Goal: Information Seeking & Learning: Learn about a topic

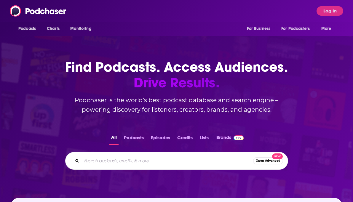
click at [103, 161] on input "Search podcasts, credits, & more..." at bounding box center [168, 160] width 172 height 9
paste input "CyberVersed Podcast"
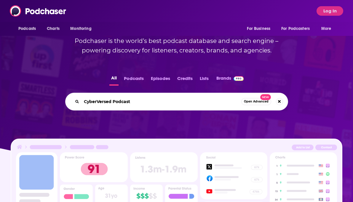
scroll to position [57, 0]
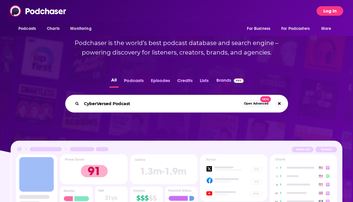
type input "CyberVersed Podcast"
click at [329, 9] on button "Log In" at bounding box center [330, 10] width 27 height 9
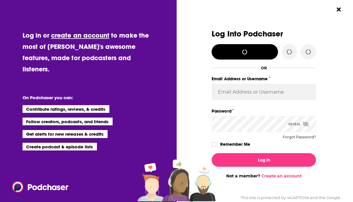
scroll to position [0, 0]
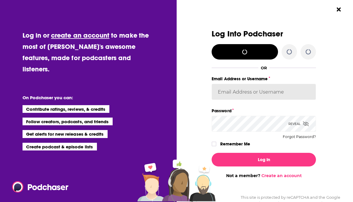
type input "[EMAIL_ADDRESS][DOMAIN_NAME]"
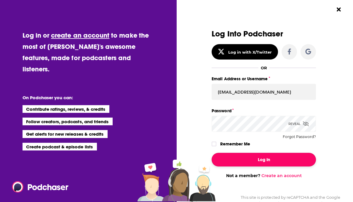
click at [265, 163] on button "Log In" at bounding box center [264, 160] width 104 height 14
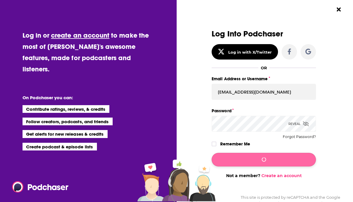
scroll to position [57, 0]
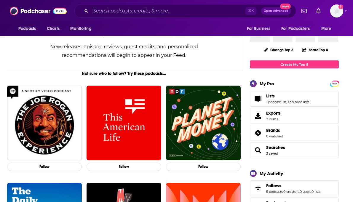
click at [159, 17] on div "⌘ K Open Advanced New" at bounding box center [185, 11] width 222 height 14
click at [158, 12] on input "Search podcasts, credits, & more..." at bounding box center [168, 10] width 155 height 9
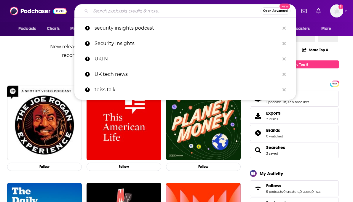
paste input "CyberVersed Podcast"
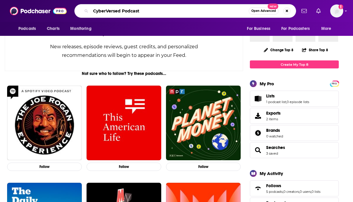
type input "CyberVersed Podcast"
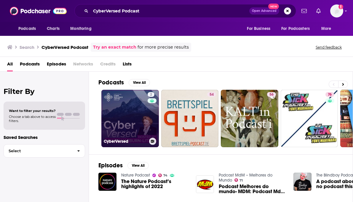
click at [129, 110] on link "2 CyberVersed" at bounding box center [130, 119] width 58 height 58
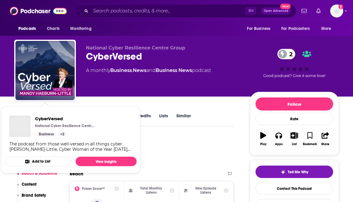
click at [22, 113] on div "CyberVersed National Cyber Resilience Centre Group Business + 2 The podcast fro…" at bounding box center [71, 134] width 132 height 46
click at [206, 147] on div "Podcast Insights" at bounding box center [121, 151] width 215 height 30
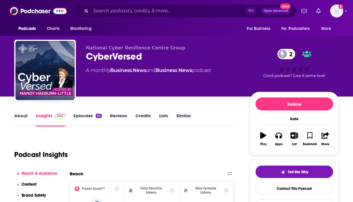
click at [23, 116] on link "About" at bounding box center [20, 120] width 13 height 14
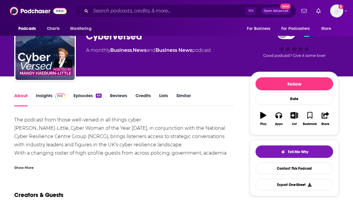
scroll to position [22, 0]
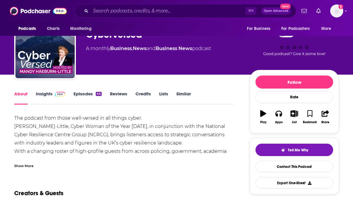
click at [27, 167] on div "Show More" at bounding box center [23, 166] width 19 height 6
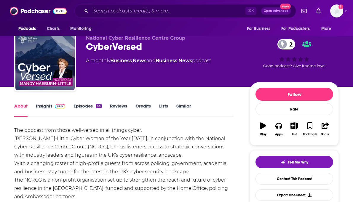
scroll to position [0, 0]
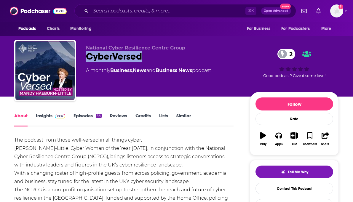
drag, startPoint x: 153, startPoint y: 55, endPoint x: 79, endPoint y: 55, distance: 73.2
click at [79, 55] on div "National Cyber Resilience Centre Group CyberVersed 2 A monthly Business , News …" at bounding box center [176, 72] width 325 height 64
copy h1 "CyberVersed"
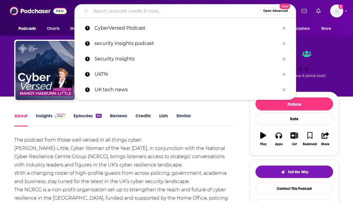
click at [126, 9] on input "Search podcasts, credits, & more..." at bounding box center [176, 10] width 170 height 9
paste input "The Safer Digital Society Podcast"
type input "The Safer Digital Society Podcast"
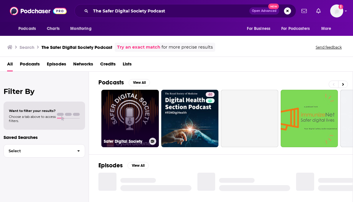
click at [133, 115] on link "Safer Digital Society" at bounding box center [130, 119] width 58 height 58
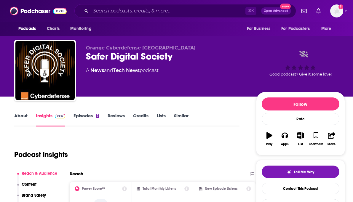
click at [19, 117] on link "About" at bounding box center [20, 120] width 13 height 14
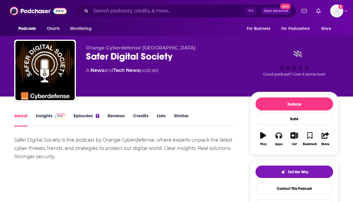
click at [56, 123] on link "Insights" at bounding box center [50, 120] width 29 height 14
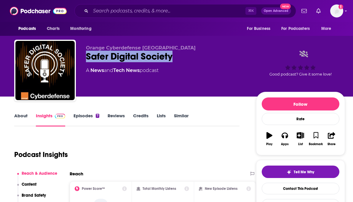
drag, startPoint x: 183, startPoint y: 60, endPoint x: 85, endPoint y: 60, distance: 98.5
click at [85, 60] on div "Orange Cyberdefense UK Safer Digital Society A News and Tech News podcast Good …" at bounding box center [179, 72] width 331 height 64
copy h2 "Safer Digital Society"
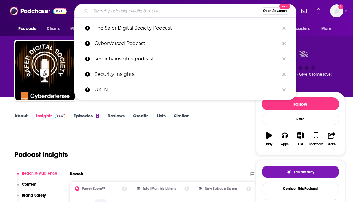
click at [127, 12] on input "Search podcasts, credits, & more..." at bounding box center [176, 10] width 170 height 9
paste input "Compromising Positions"
type input "Compromising Positions"
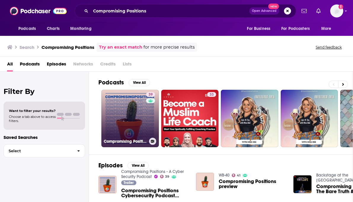
click at [129, 99] on link "39 Compromising Positions - A Cyber Security Podcast" at bounding box center [130, 119] width 58 height 58
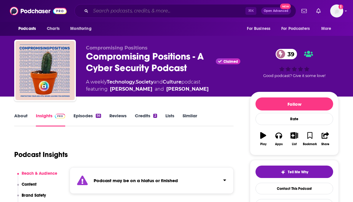
click at [138, 13] on input "Search podcasts, credits, & more..." at bounding box center [168, 10] width 155 height 9
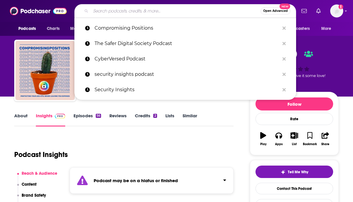
paste input "ShadowTalk by ReliaQuest"
type input "ShadowTalk by ReliaQuest"
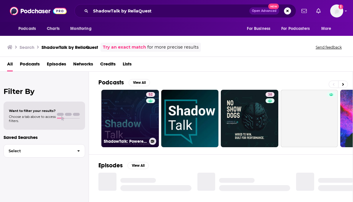
click at [137, 125] on link "52 ShadowTalk: Powered by ReliaQuest" at bounding box center [130, 119] width 58 height 58
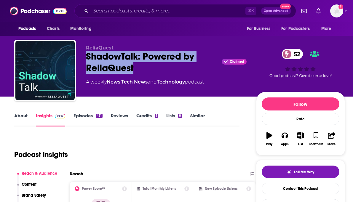
drag, startPoint x: 144, startPoint y: 69, endPoint x: 87, endPoint y: 56, distance: 57.9
click at [87, 56] on div "ShadowTalk: Powered by ReliaQuest Claimed 52" at bounding box center [166, 62] width 161 height 23
copy h2 "ShadowTalk: Powered by ReliaQuest"
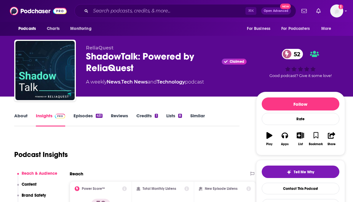
click at [22, 112] on div "About Insights Episodes 451 Reviews Credits 1 Lists 8 Similar" at bounding box center [126, 119] width 225 height 15
click at [21, 117] on link "About" at bounding box center [20, 120] width 13 height 14
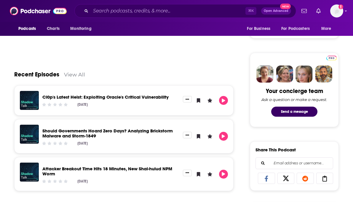
scroll to position [251, 0]
